Goal: Book appointment/travel/reservation

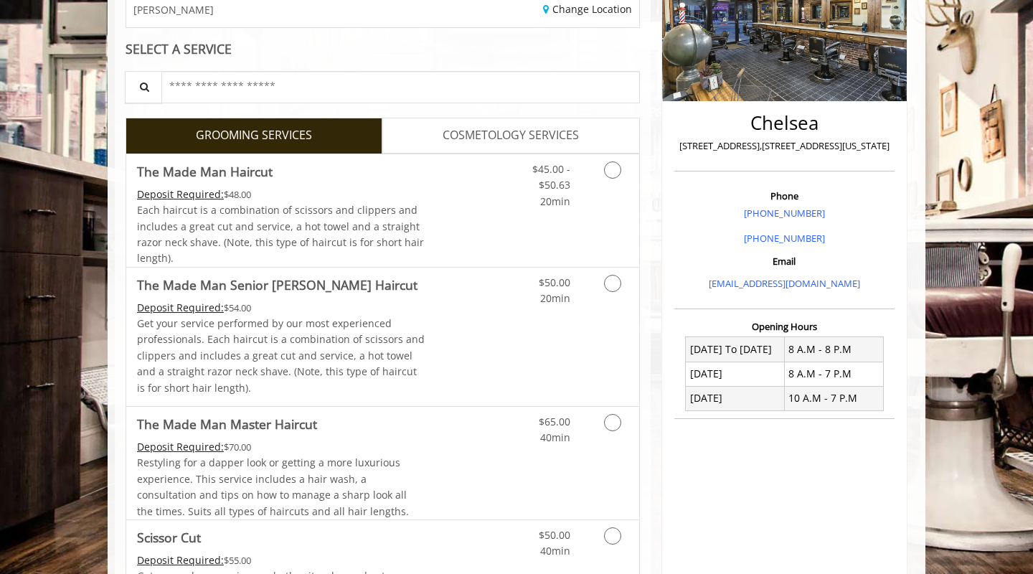
scroll to position [271, 0]
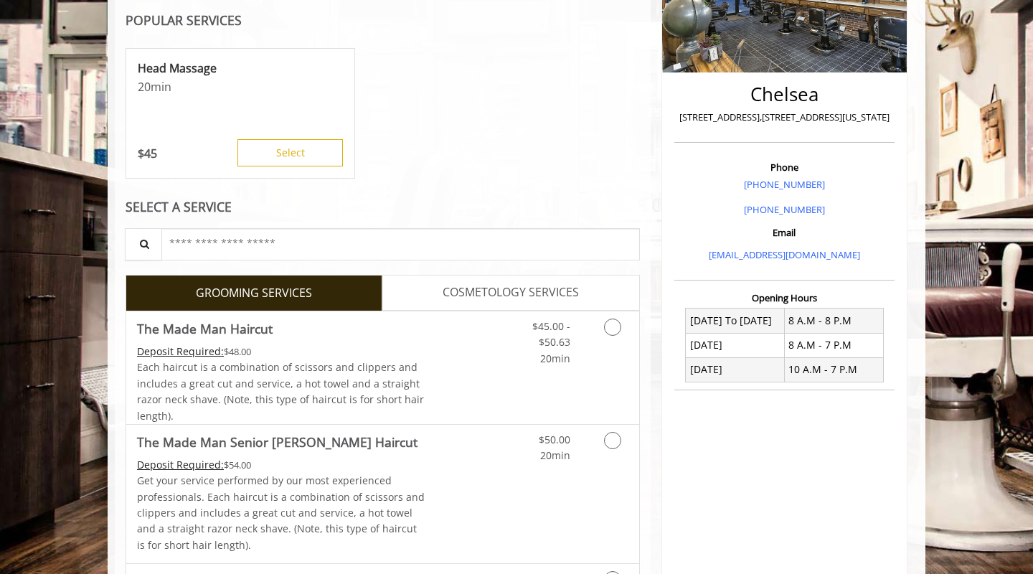
click at [571, 202] on div "SELECT A SERVICE" at bounding box center [383, 207] width 515 height 14
click at [573, 343] on div "$45.00 - $50.63 20min" at bounding box center [540, 338] width 81 height 55
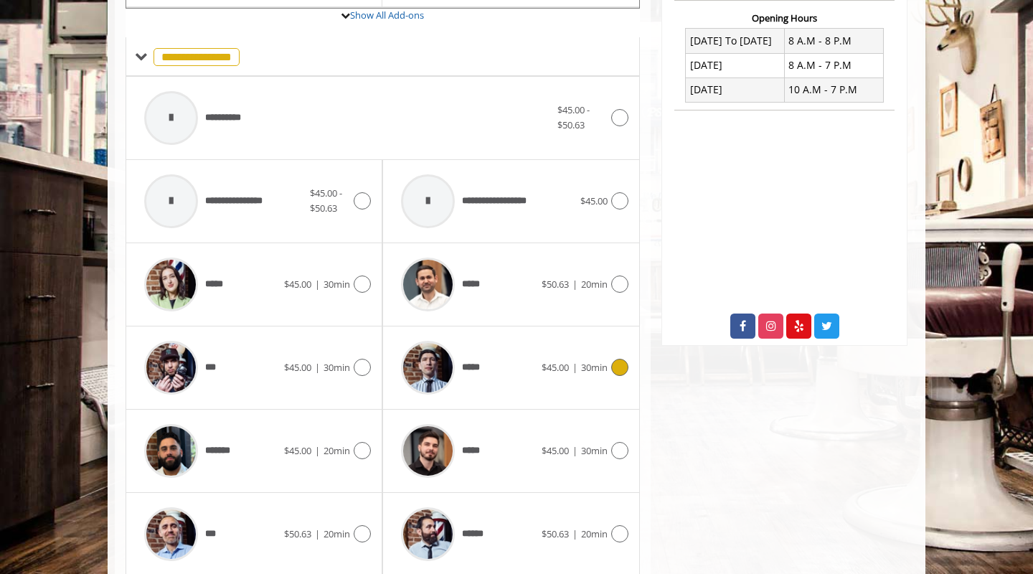
scroll to position [550, 0]
click at [505, 368] on div "*****" at bounding box center [467, 368] width 147 height 68
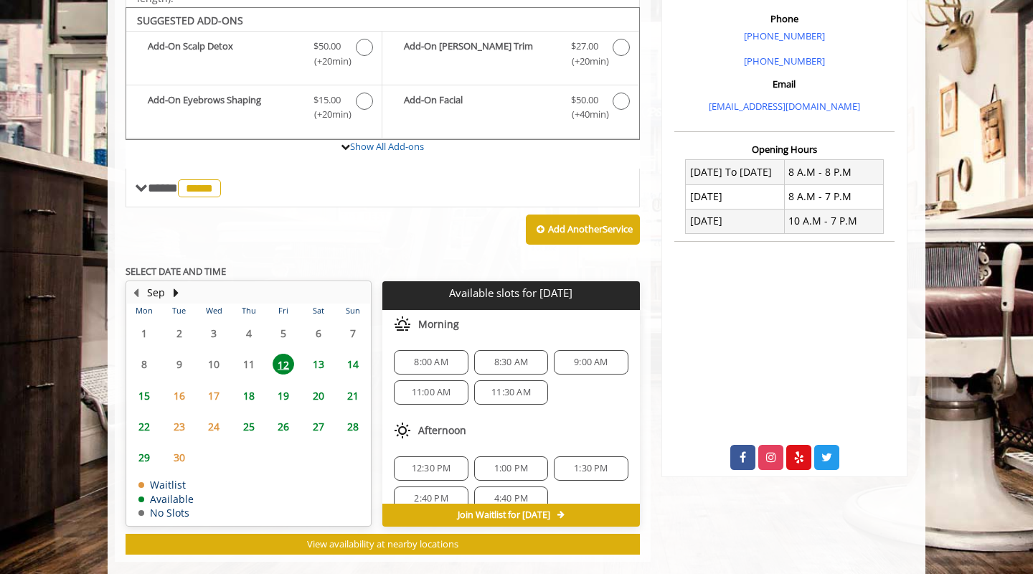
scroll to position [423, 0]
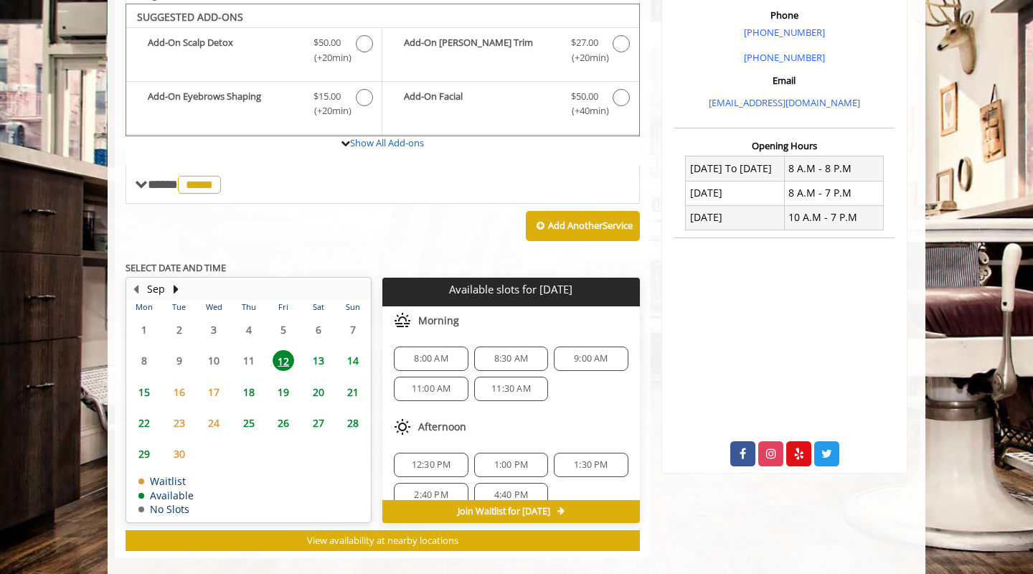
click at [433, 353] on span "8:00 AM" at bounding box center [431, 358] width 34 height 11
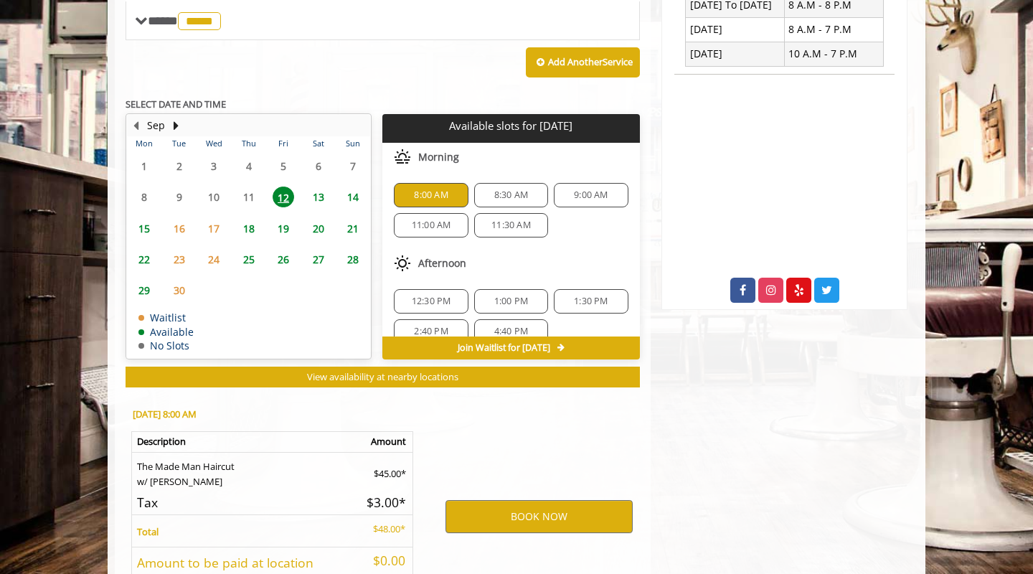
scroll to position [690, 0]
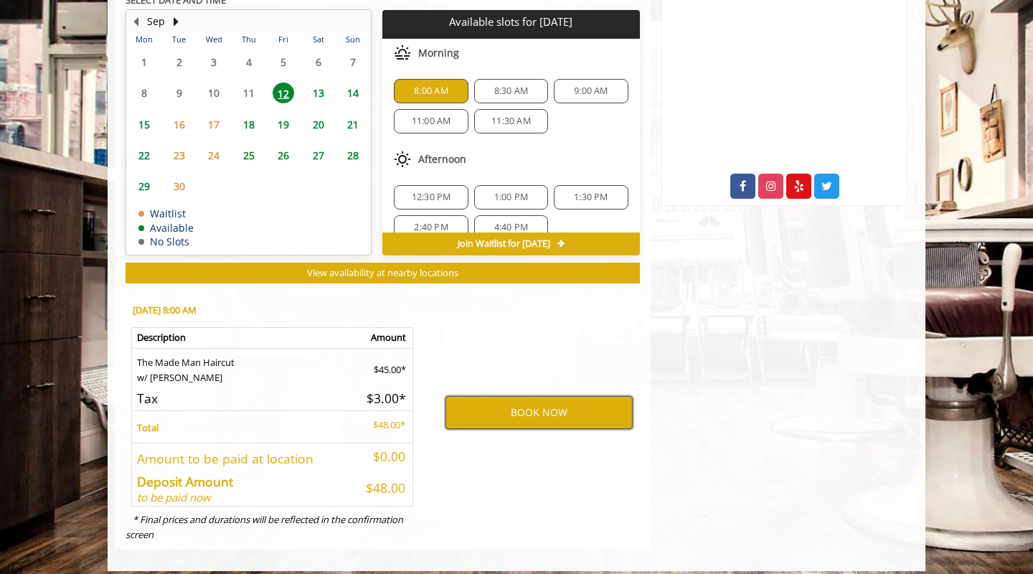
click at [567, 410] on button "BOOK NOW" at bounding box center [539, 412] width 187 height 33
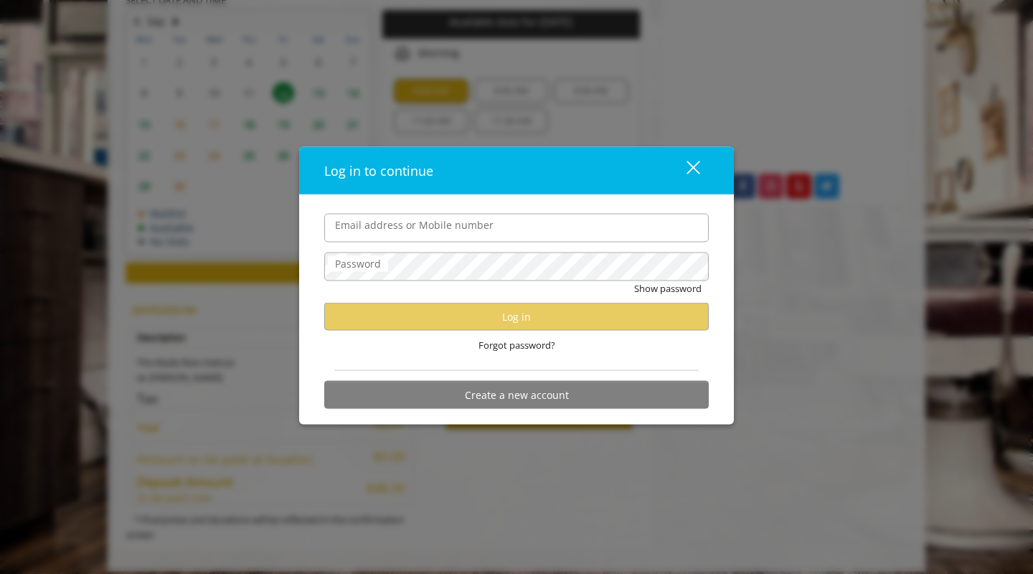
click at [512, 228] on input "Email address or Mobile number" at bounding box center [516, 227] width 385 height 29
type input "***"
click at [507, 342] on span "Forgot password?" at bounding box center [517, 345] width 77 height 15
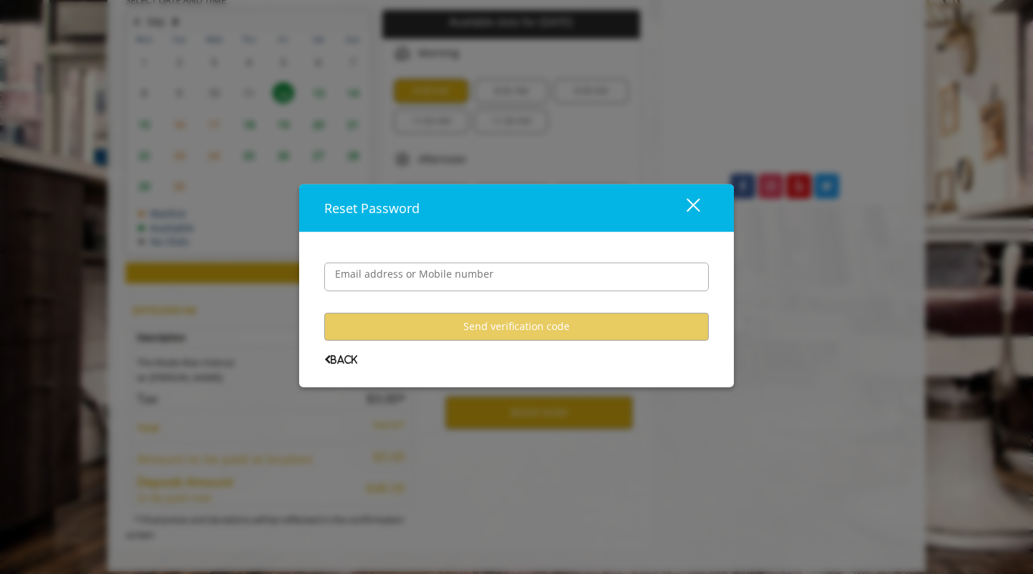
scroll to position [0, 0]
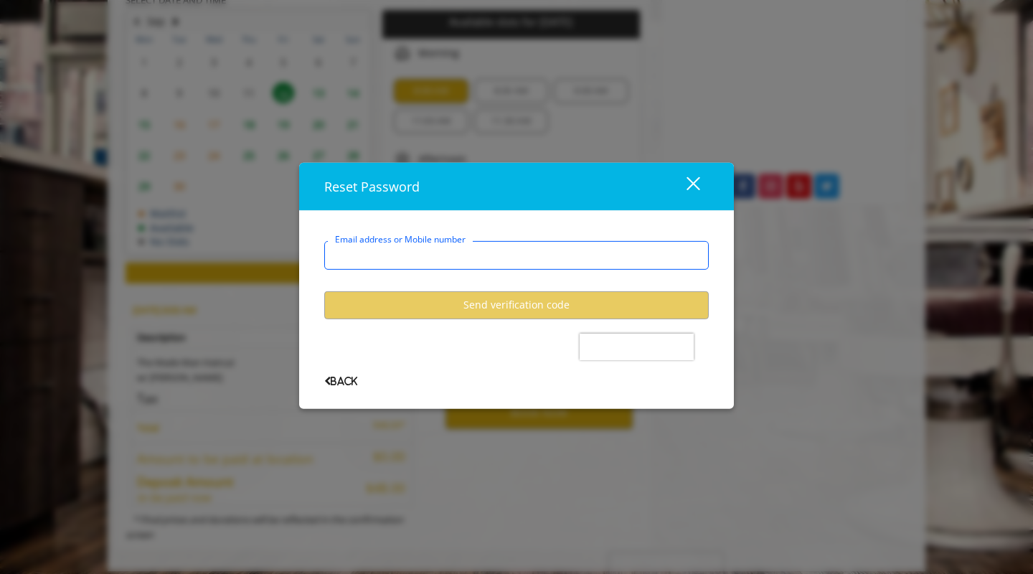
click at [401, 253] on input "Email address or Mobile number" at bounding box center [516, 254] width 385 height 29
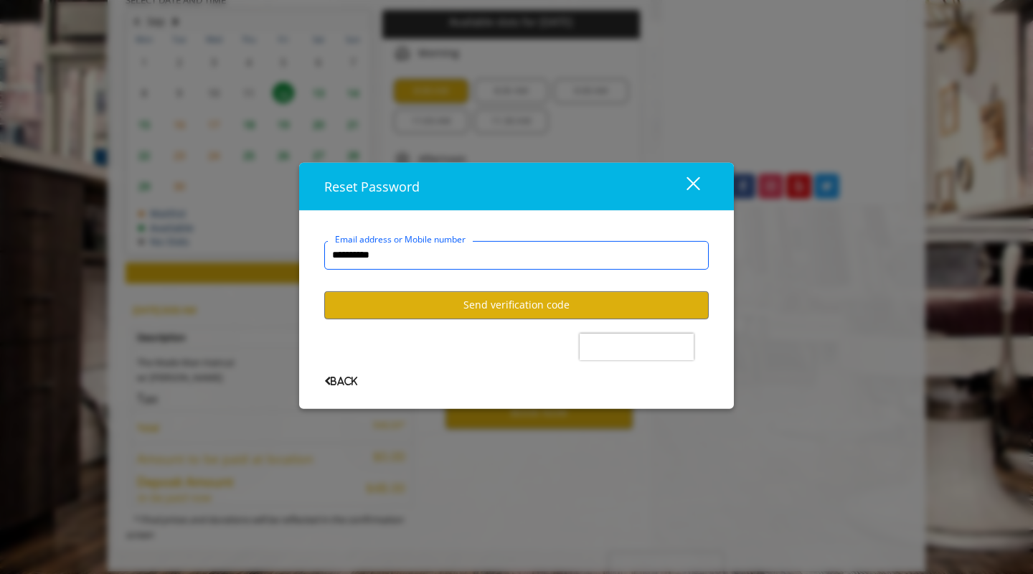
type input "**********"
click at [477, 301] on button "Send verification code" at bounding box center [516, 305] width 385 height 28
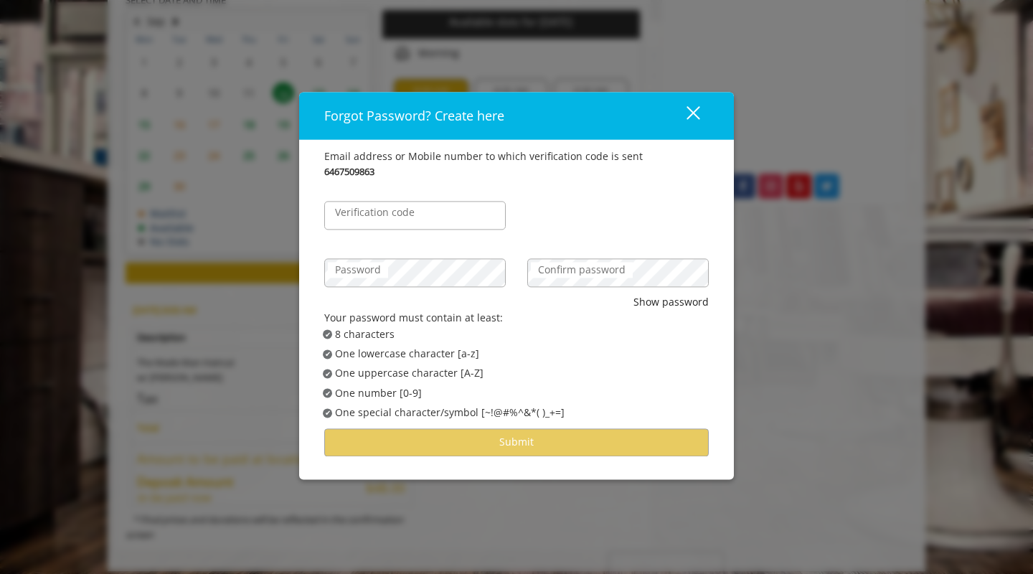
click at [405, 213] on label "Verification code" at bounding box center [375, 213] width 94 height 16
click at [405, 213] on input "Verification code" at bounding box center [415, 215] width 182 height 29
type input "******"
click at [385, 268] on label "Password" at bounding box center [358, 270] width 60 height 16
click at [566, 275] on div "Confirm password" at bounding box center [618, 272] width 182 height 29
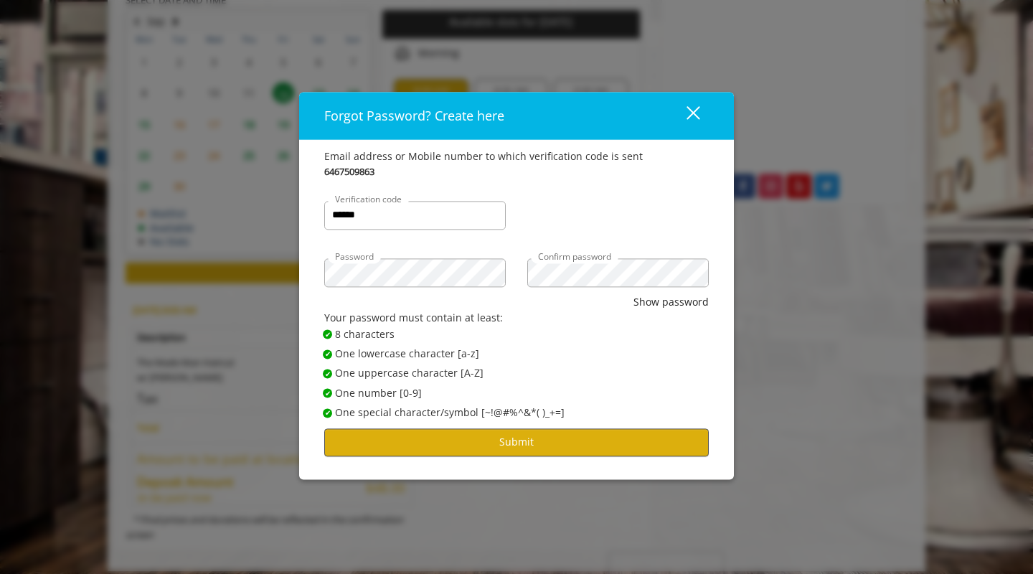
click at [466, 441] on button "Submit" at bounding box center [516, 442] width 385 height 28
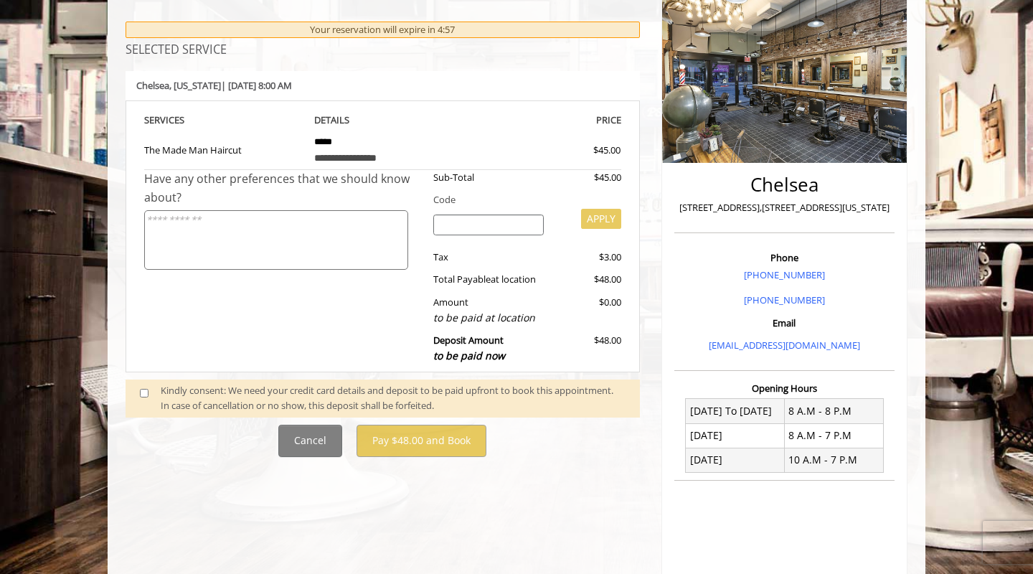
scroll to position [189, 0]
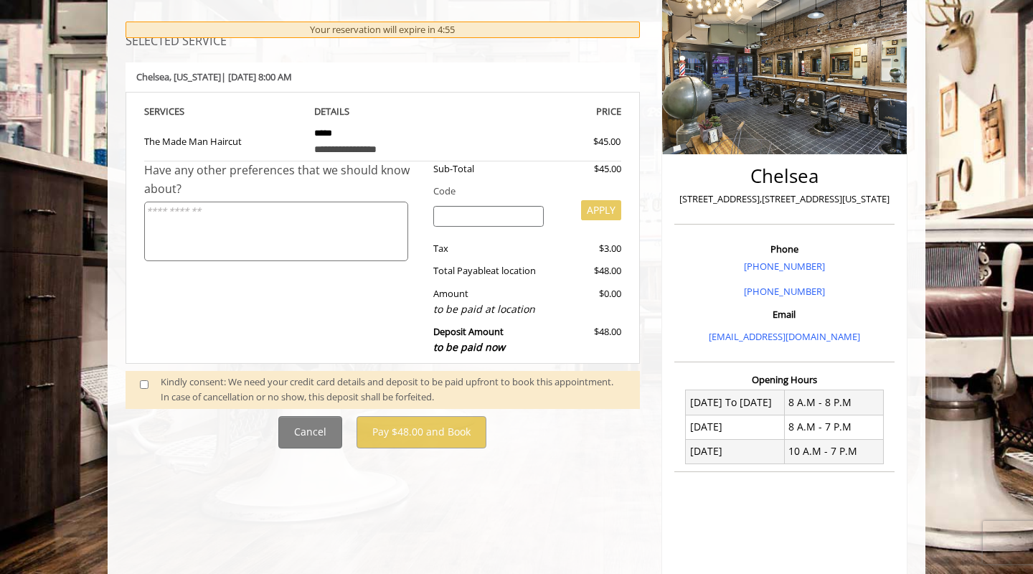
click at [151, 382] on span at bounding box center [150, 390] width 42 height 30
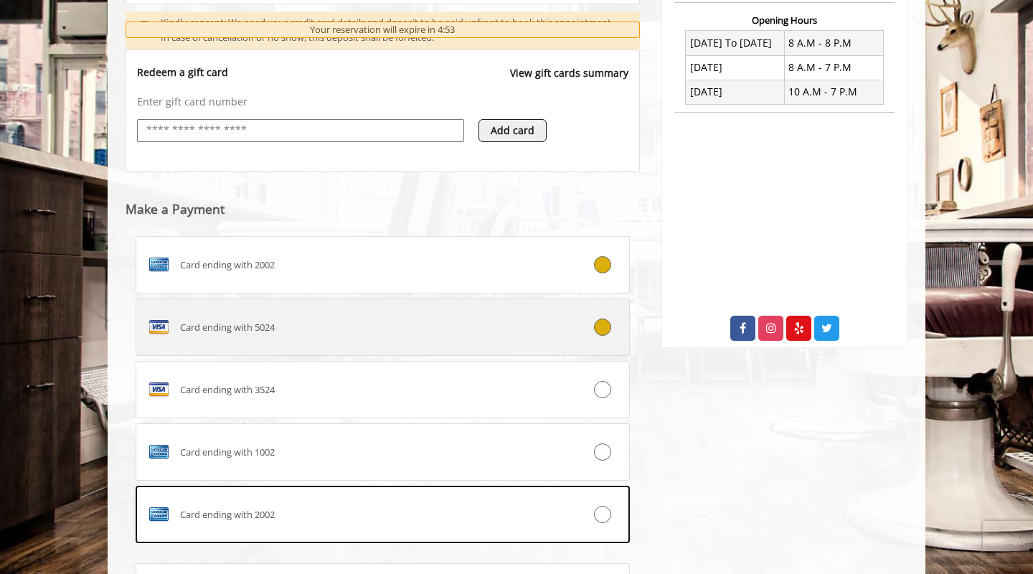
scroll to position [561, 0]
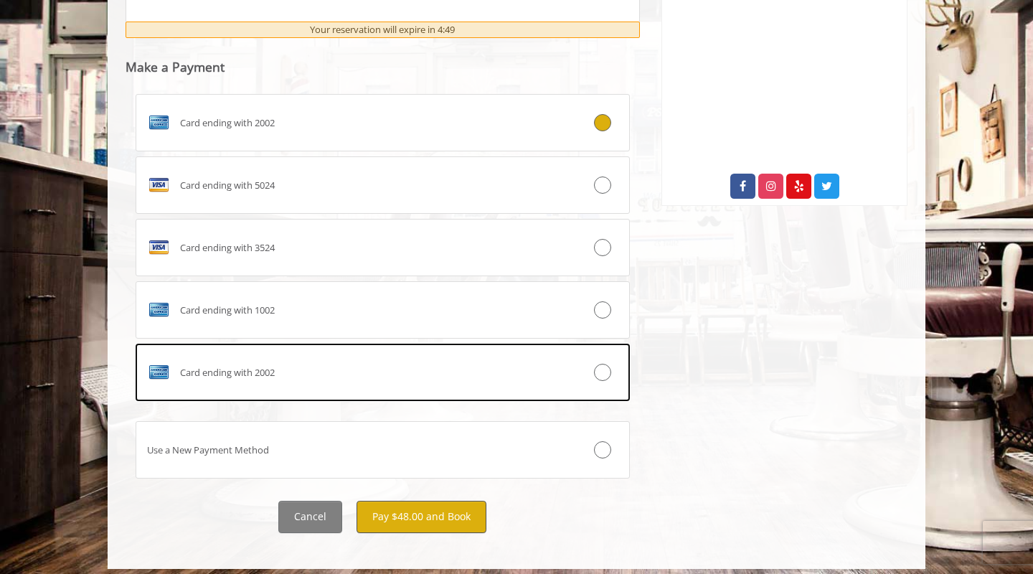
click at [474, 504] on button "Pay $48.00 and Book" at bounding box center [422, 517] width 130 height 32
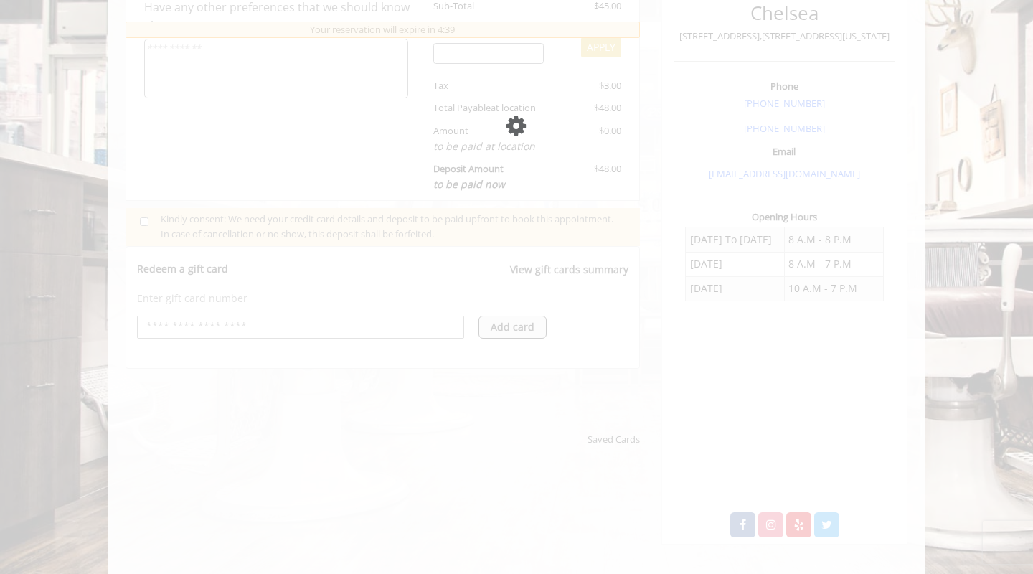
scroll to position [347, 0]
